Goal: Information Seeking & Learning: Find specific fact

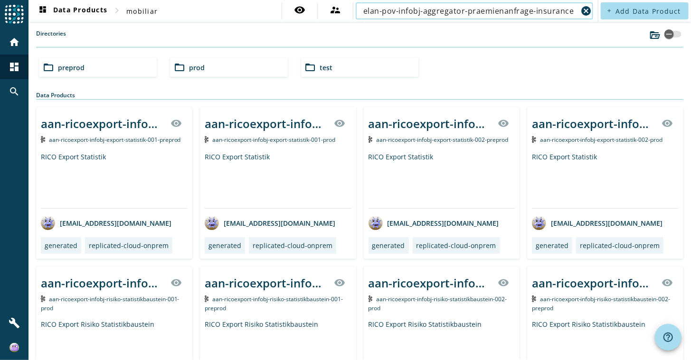
type input "elan-pov-infobj-aggregator-praemienanfrage-insurance"
